Goal: Information Seeking & Learning: Check status

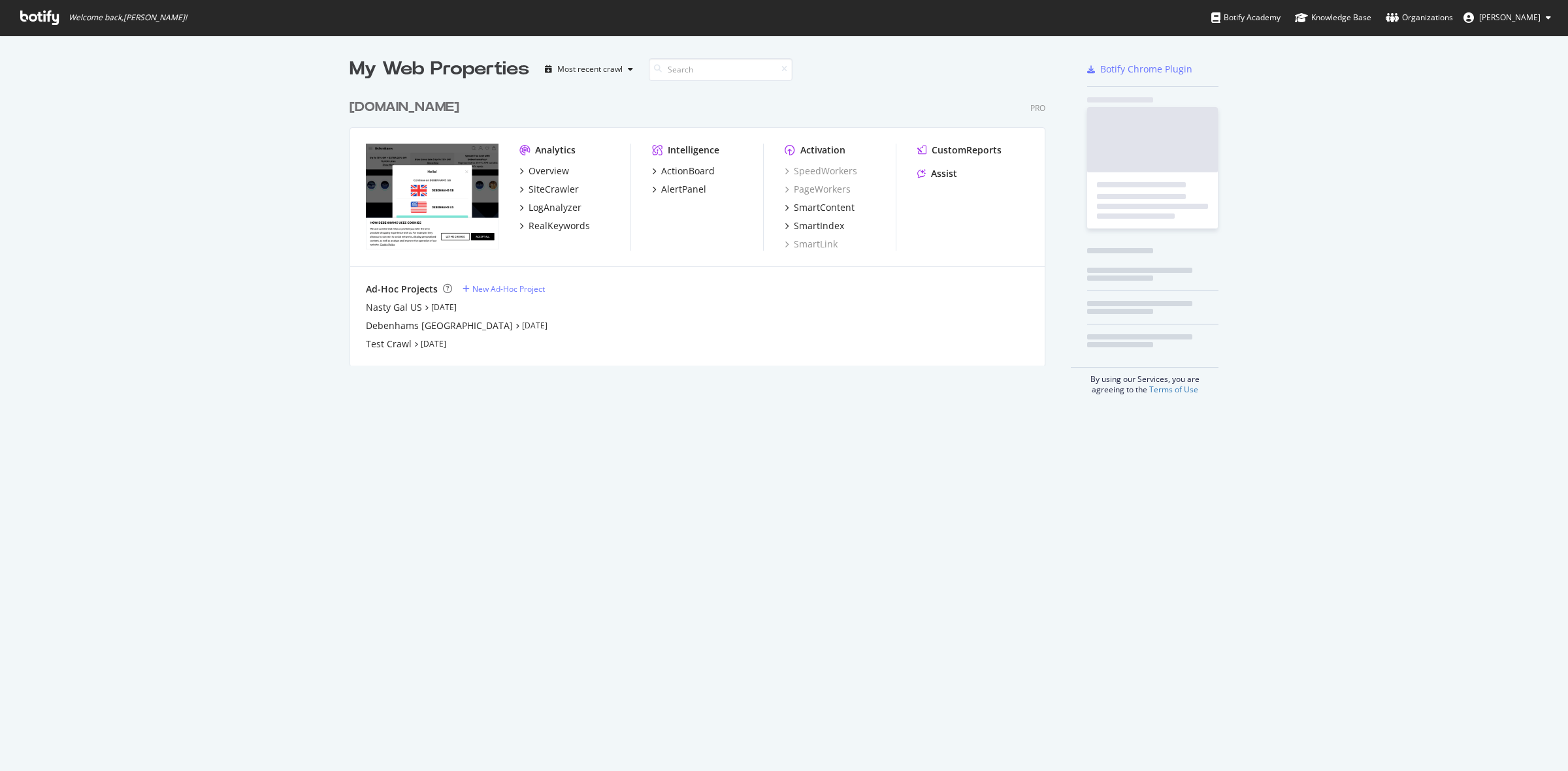
scroll to position [759, 1543]
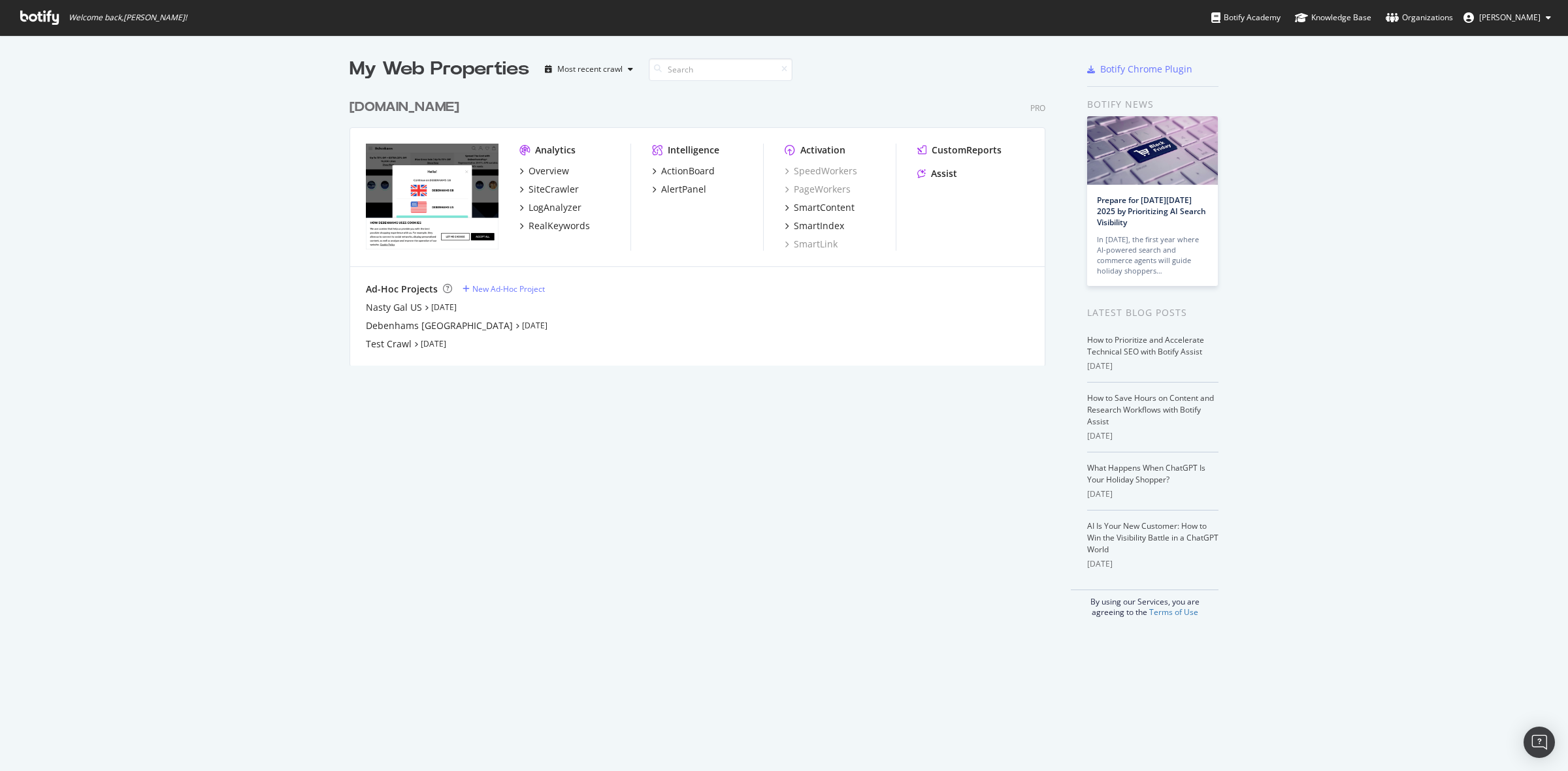
click at [439, 108] on div "[DOMAIN_NAME]" at bounding box center [405, 107] width 110 height 19
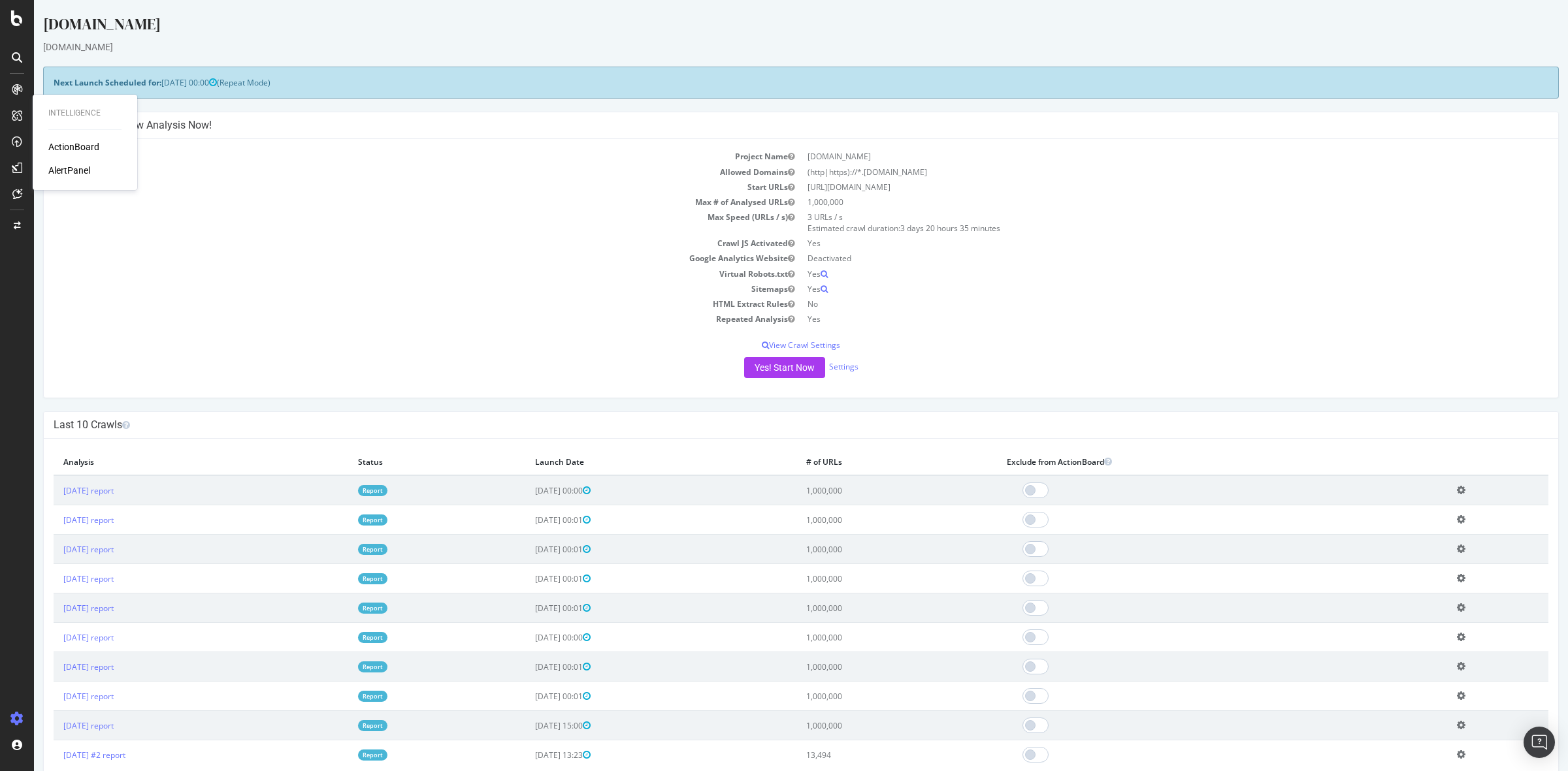
click at [79, 147] on div "ActionBoard" at bounding box center [74, 147] width 51 height 13
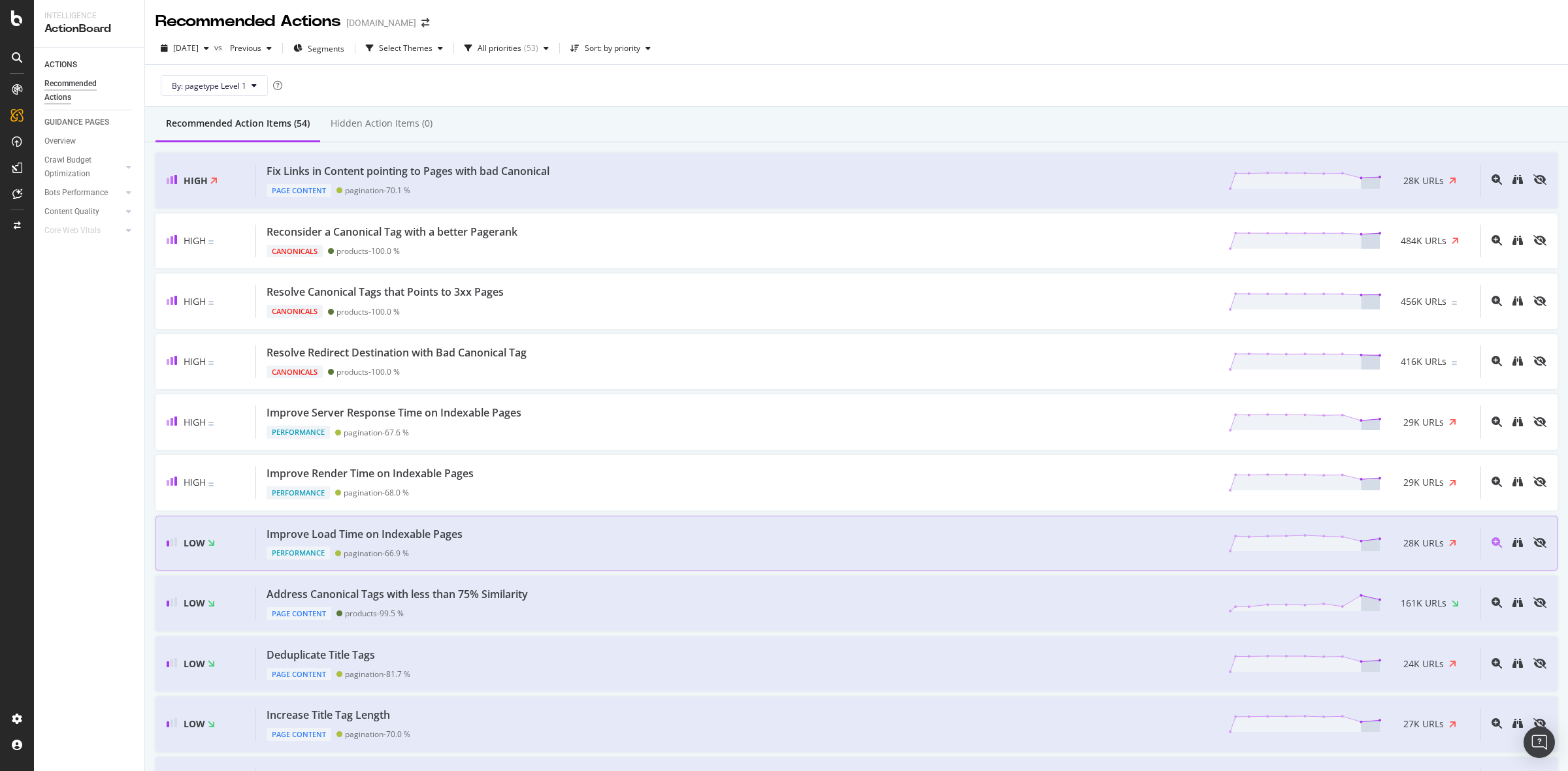
click at [586, 541] on div "Improve Load Time on Indexable Pages Performance pagination - 66.9 % 28K URLs" at bounding box center [867, 544] width 1224 height 34
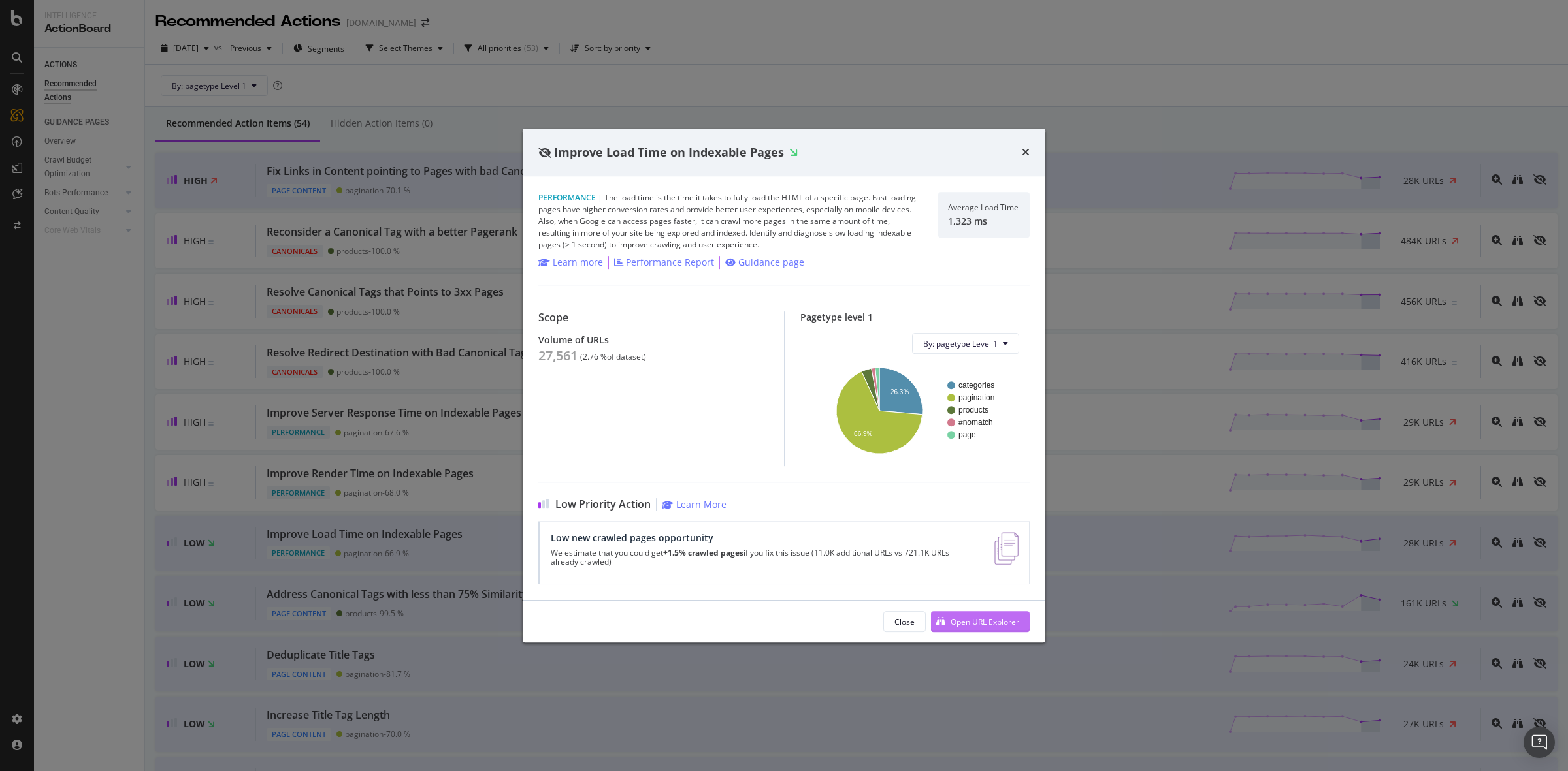
click at [996, 626] on div "Open URL Explorer" at bounding box center [985, 622] width 69 height 11
click at [1031, 148] on div "Improve Load Time on Indexable Pages" at bounding box center [784, 153] width 522 height 48
click at [1026, 150] on icon "times" at bounding box center [1025, 152] width 7 height 10
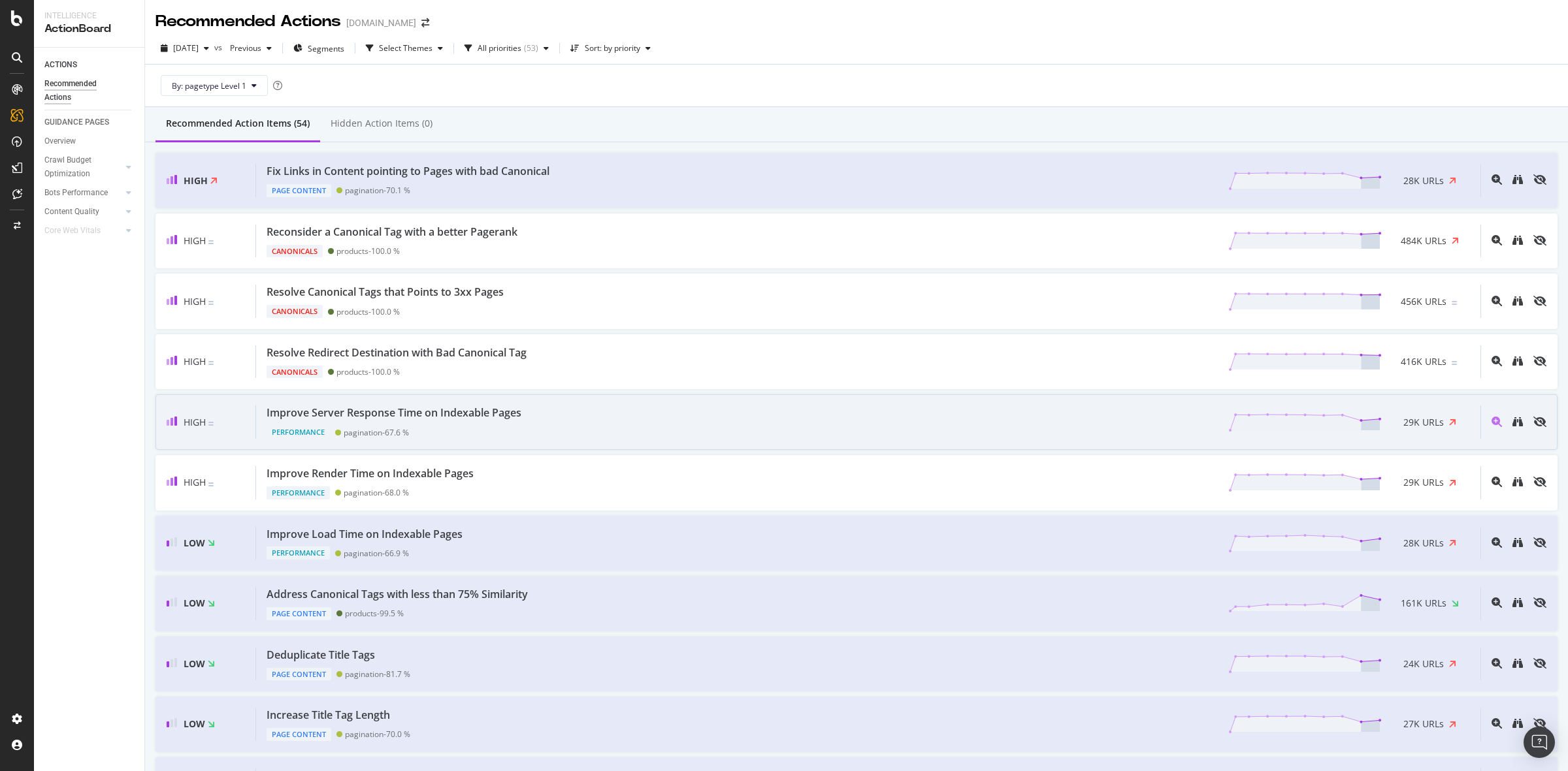
click at [639, 420] on div "Improve Server Response Time on Indexable Pages Performance pagination - 67.6 %…" at bounding box center [867, 422] width 1224 height 34
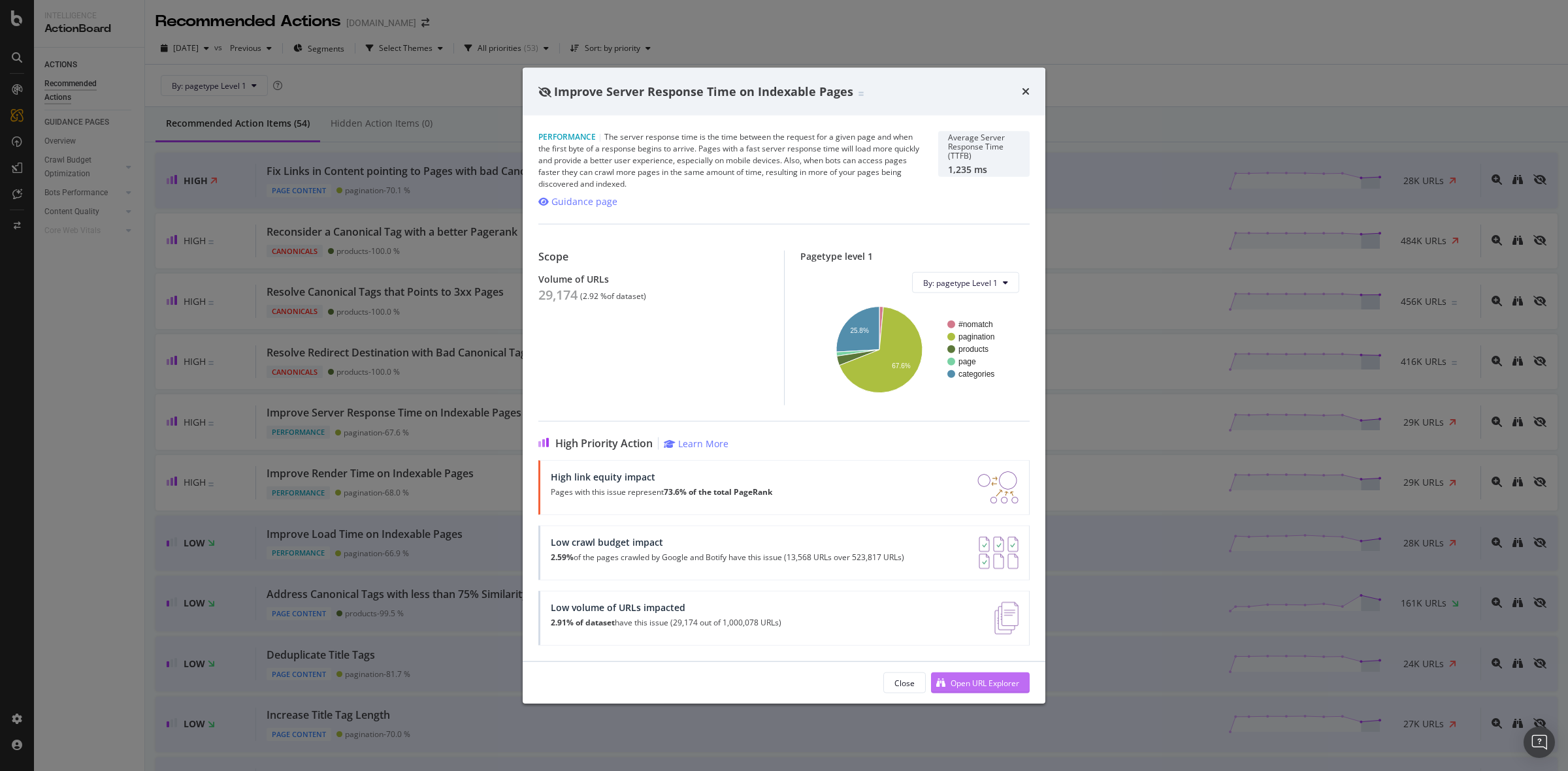
click at [966, 682] on div "Open URL Explorer" at bounding box center [985, 682] width 69 height 11
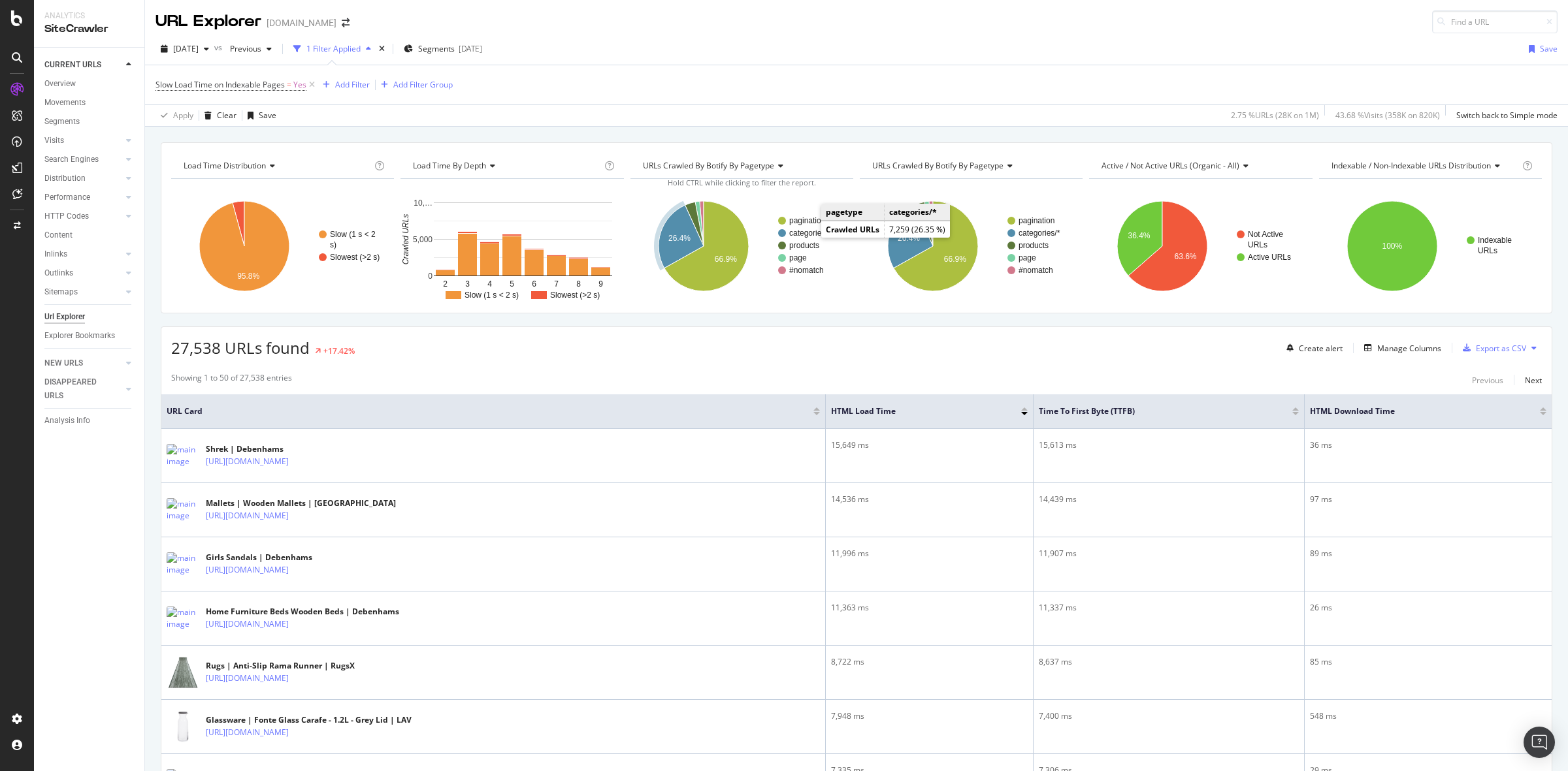
click at [805, 232] on text "categories/*" at bounding box center [810, 233] width 42 height 9
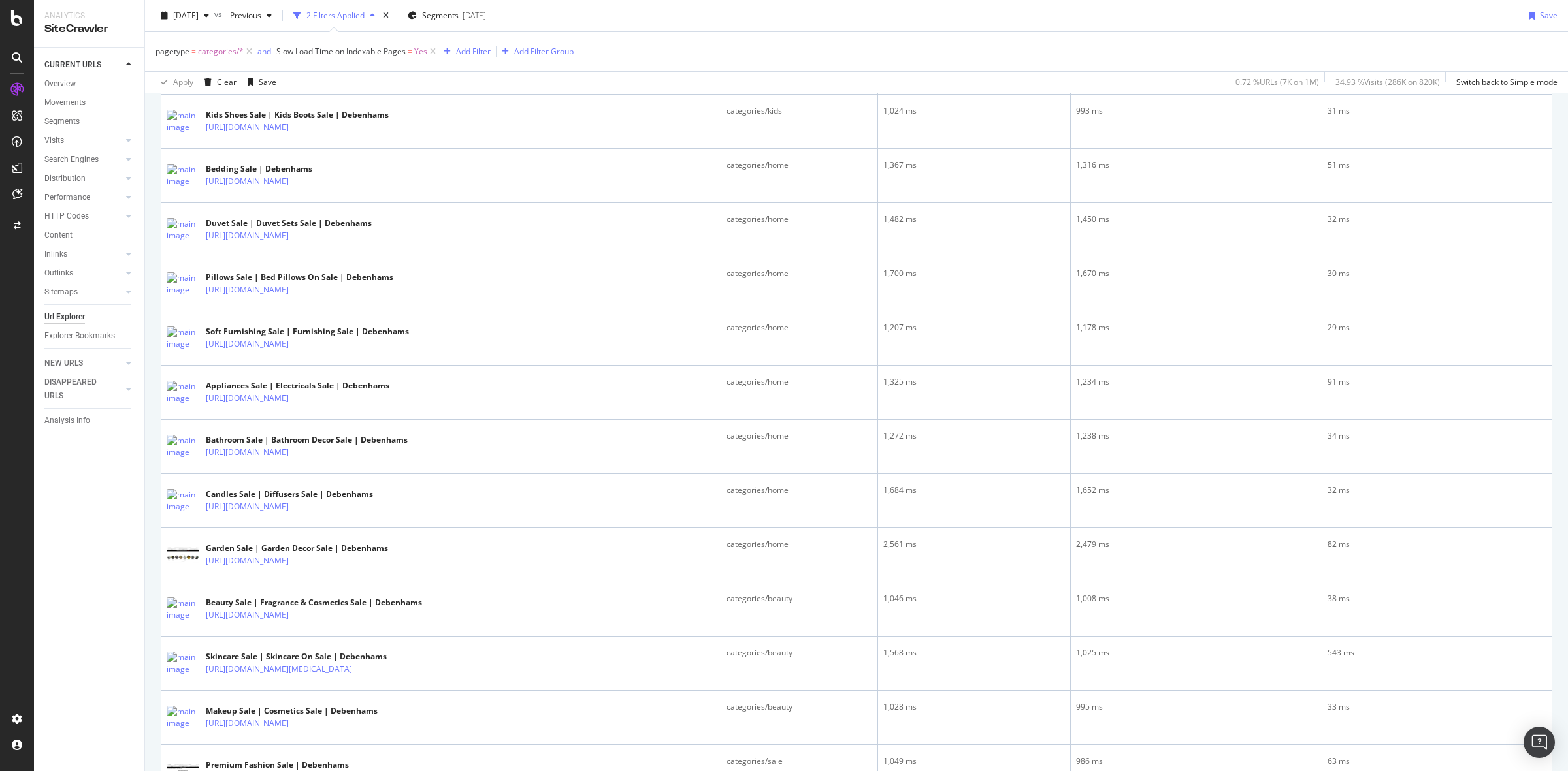
scroll to position [2444, 0]
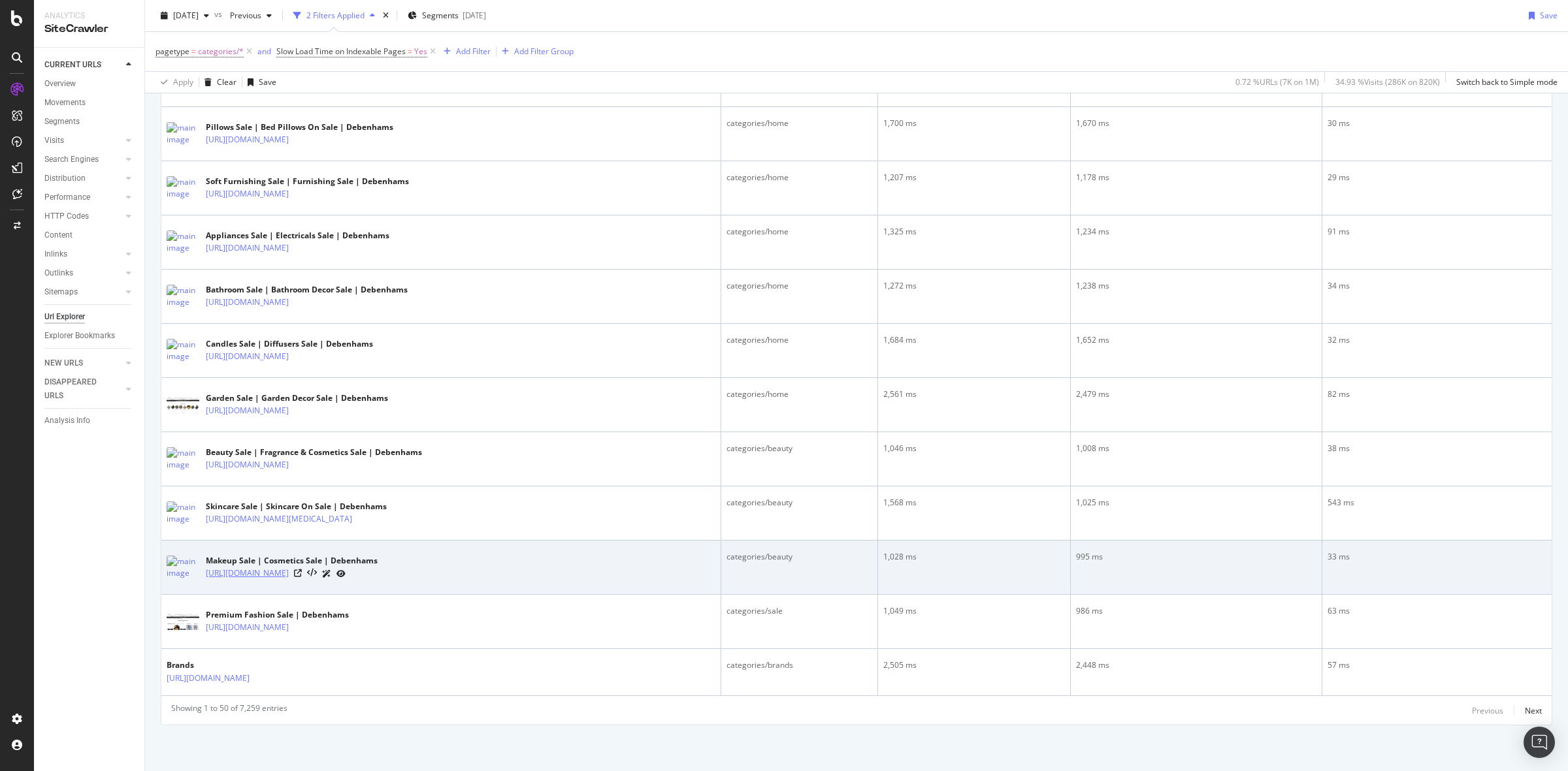
click at [288, 567] on link "https://www.debenhams.com/categories/beauty-sale-make-up" at bounding box center [247, 573] width 83 height 13
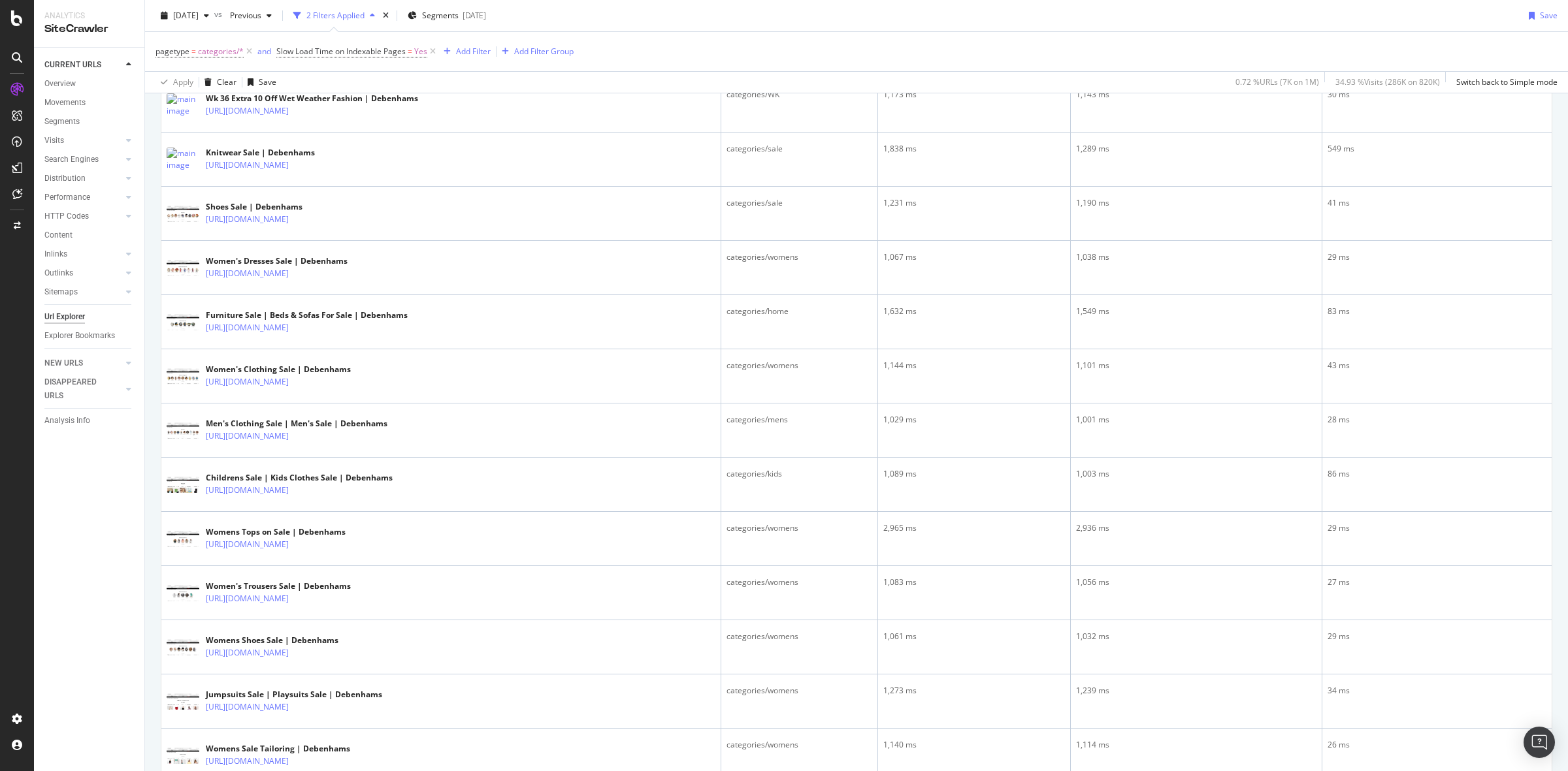
scroll to position [0, 0]
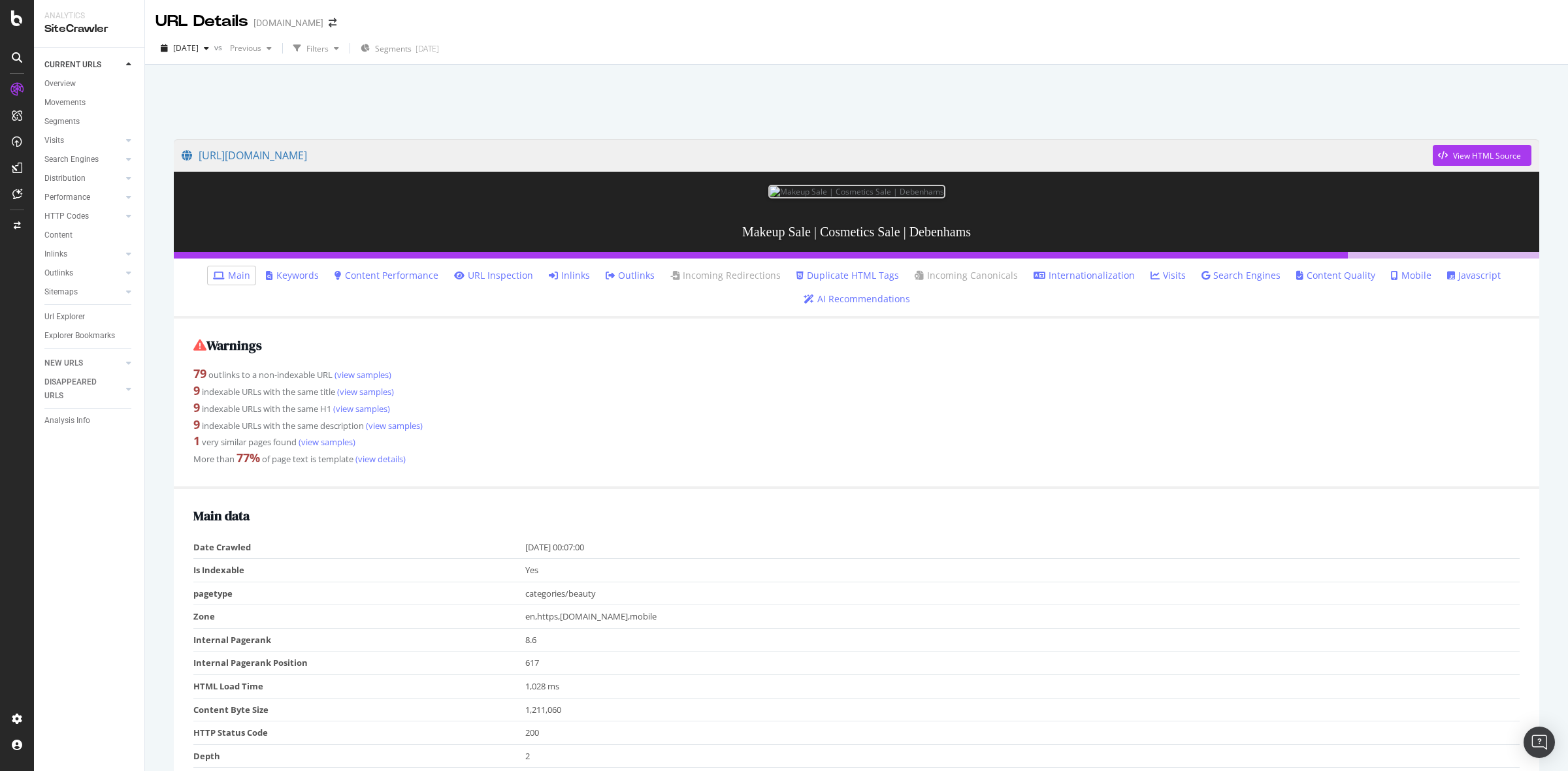
click at [1447, 268] on link "Javascript" at bounding box center [1473, 275] width 53 height 13
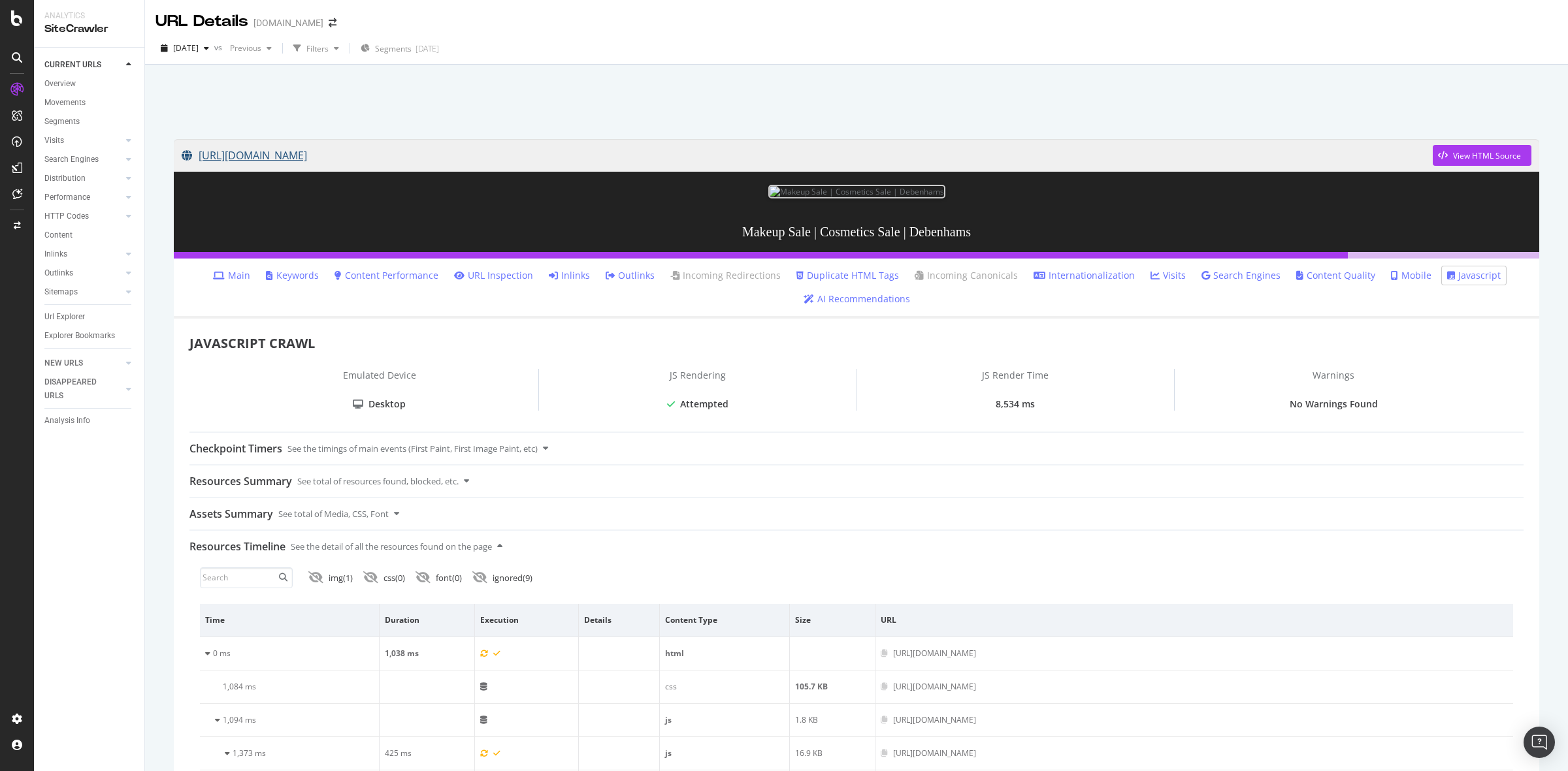
click at [363, 151] on link "https://www.debenhams.com/categories/beauty-sale-make-up" at bounding box center [807, 155] width 1251 height 33
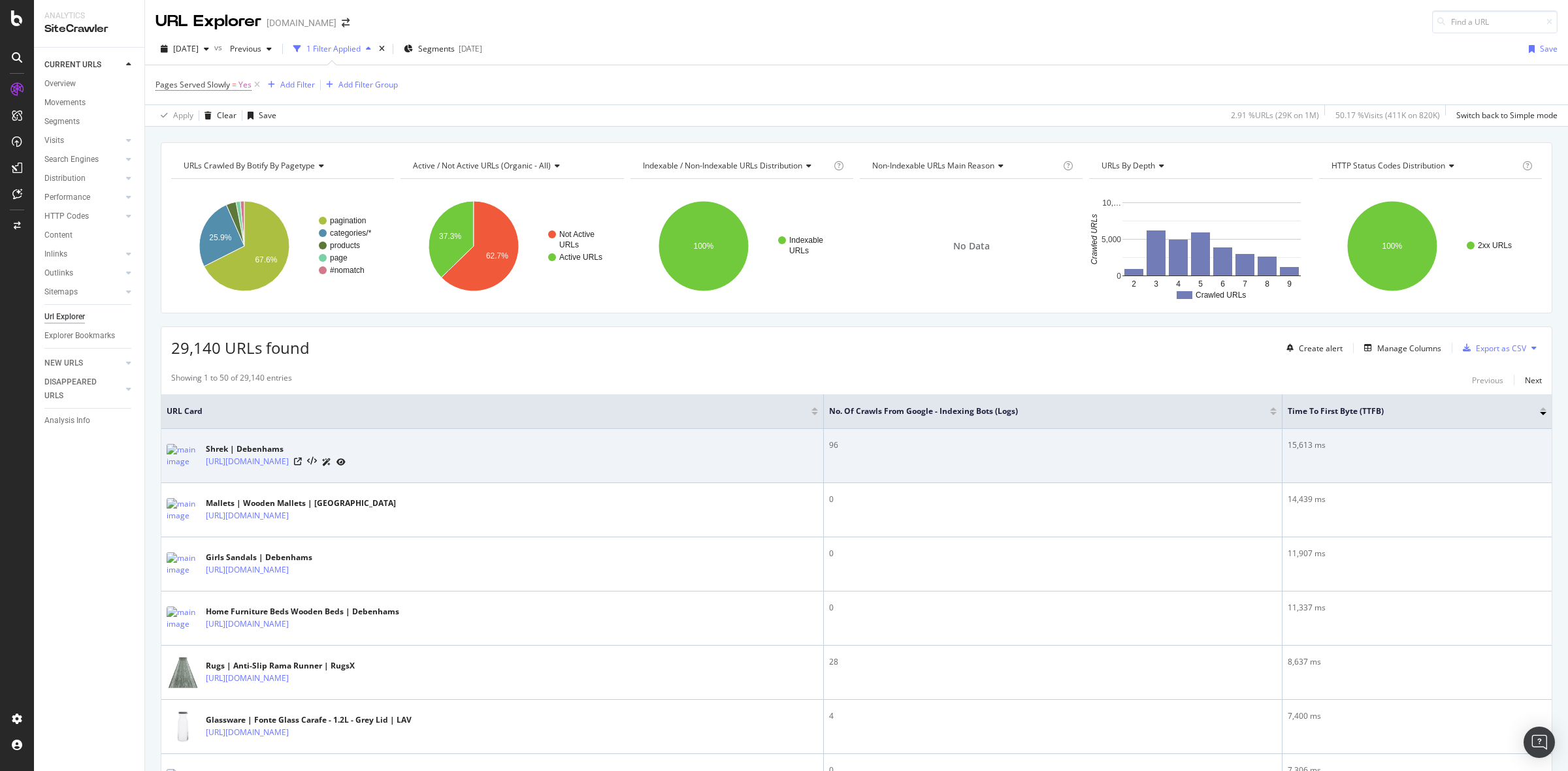
click at [331, 465] on icon at bounding box center [326, 462] width 9 height 7
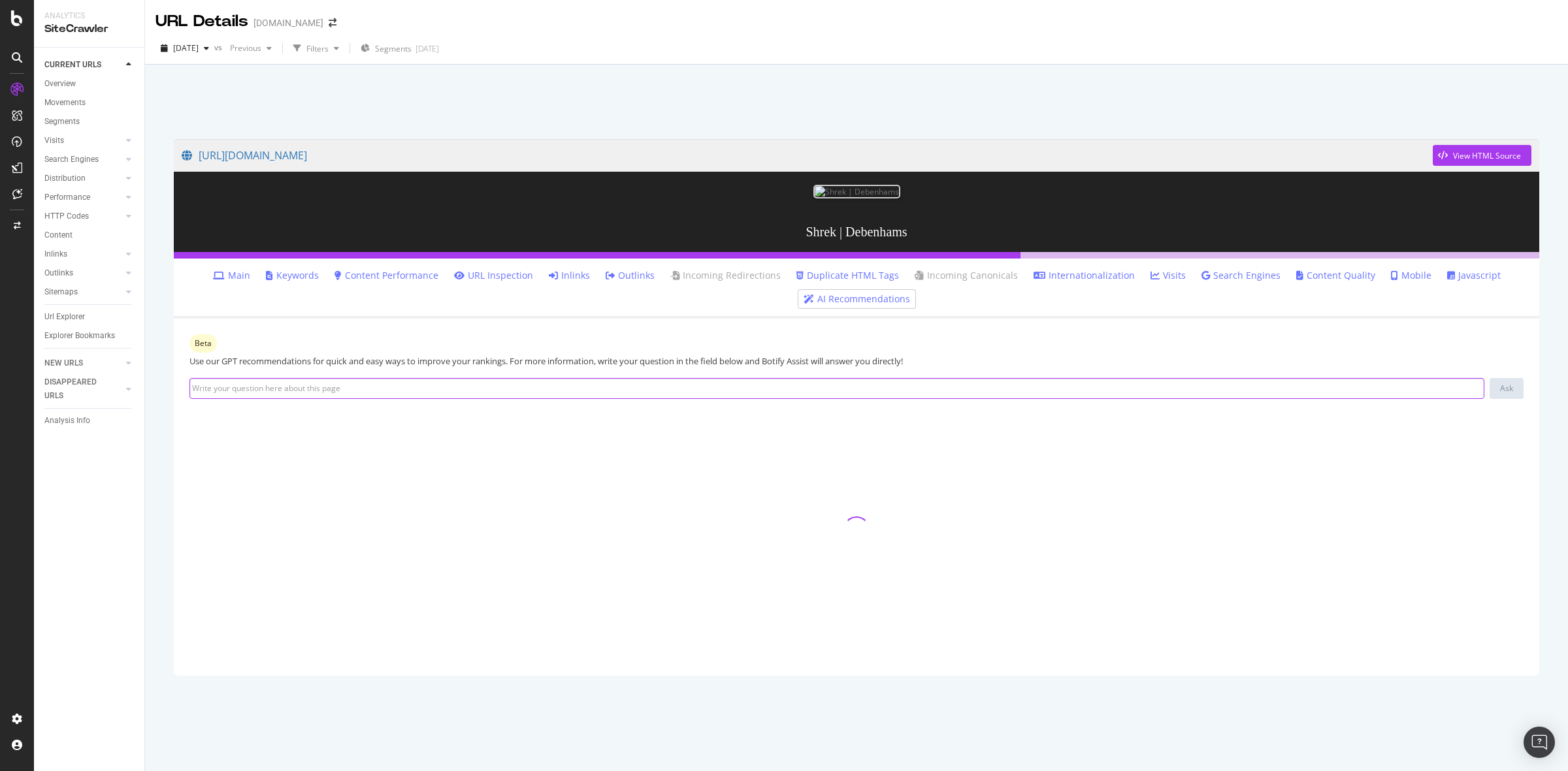
click at [528, 393] on input at bounding box center [837, 388] width 1295 height 21
click at [796, 448] on div at bounding box center [856, 530] width 1334 height 261
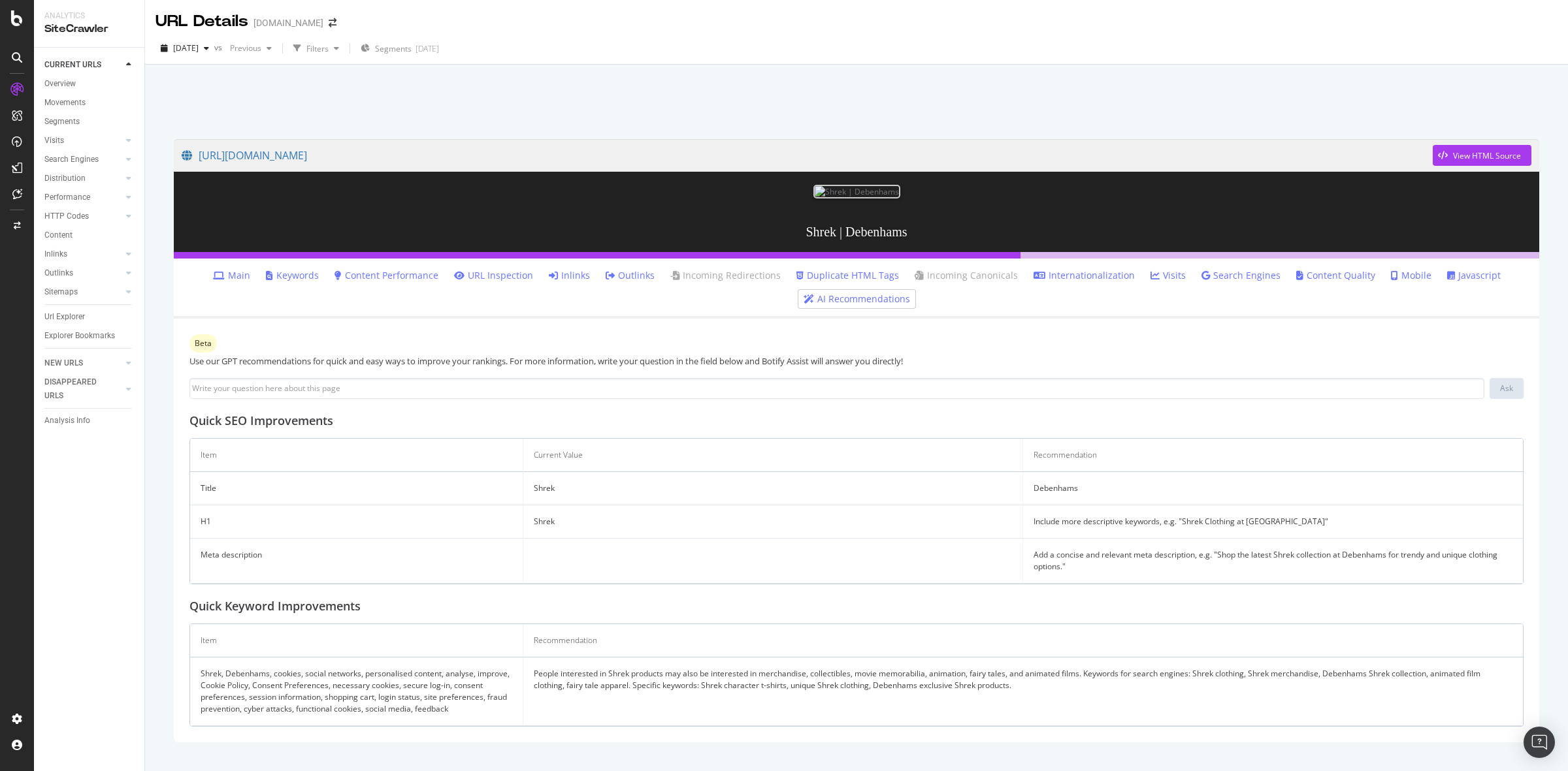
click at [236, 268] on link "Main" at bounding box center [231, 275] width 37 height 13
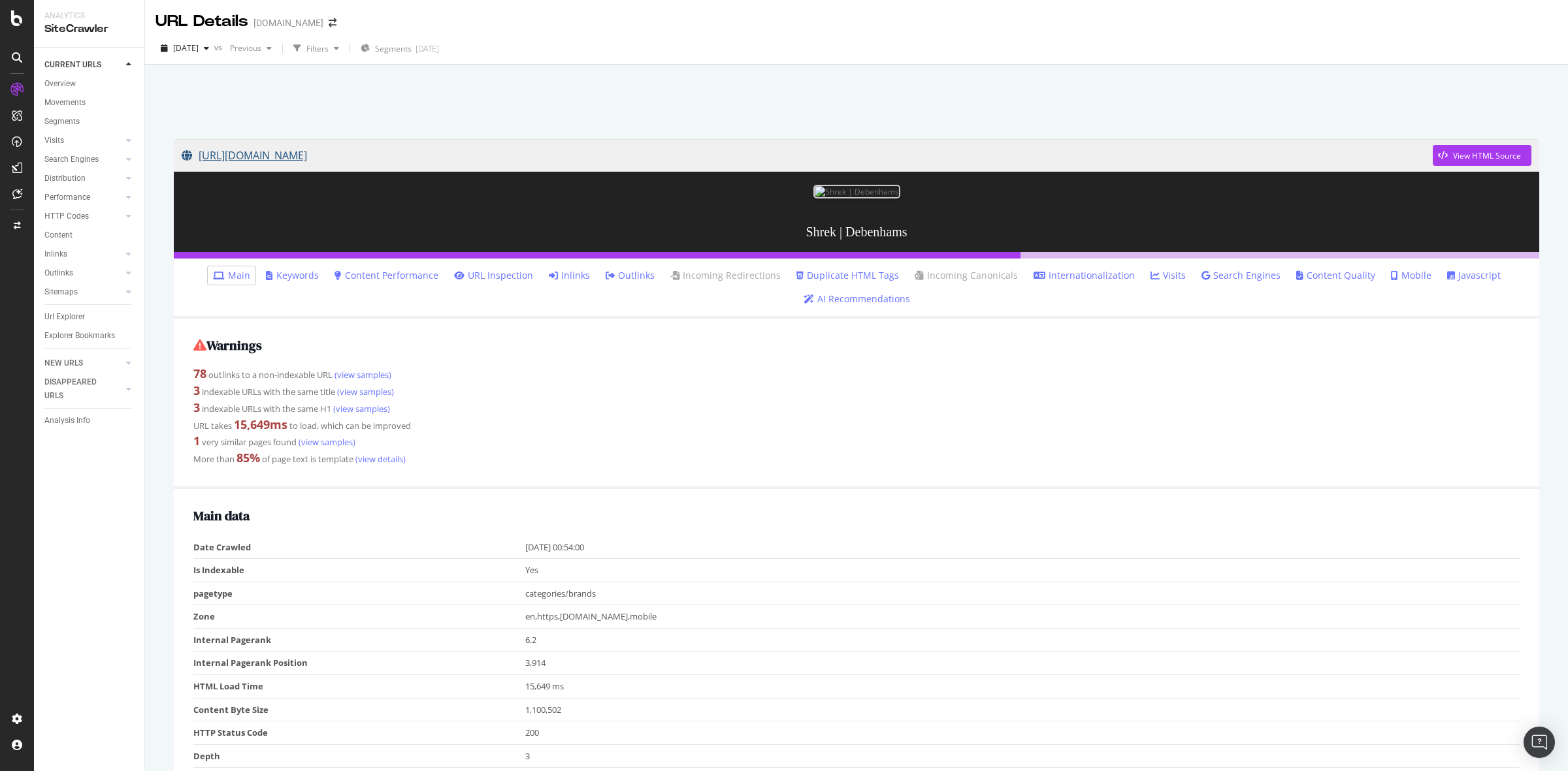
click at [423, 154] on link "[URL][DOMAIN_NAME]" at bounding box center [807, 155] width 1251 height 33
